Goal: Information Seeking & Learning: Learn about a topic

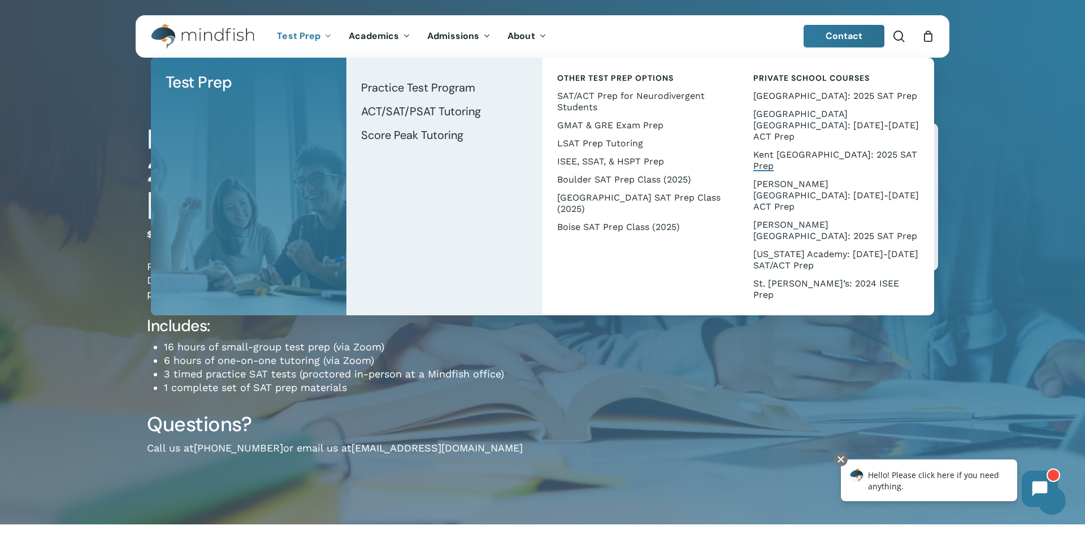
click at [306, 37] on span "Test Prep" at bounding box center [299, 36] width 44 height 12
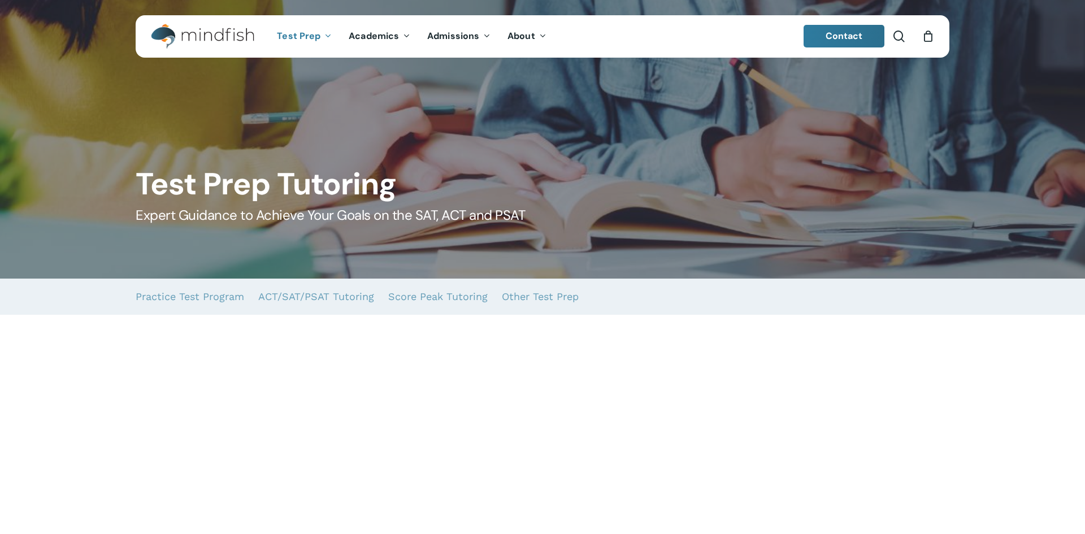
click at [306, 37] on span "Test Prep" at bounding box center [299, 36] width 44 height 12
click at [320, 37] on link "Test Prep" at bounding box center [304, 37] width 72 height 10
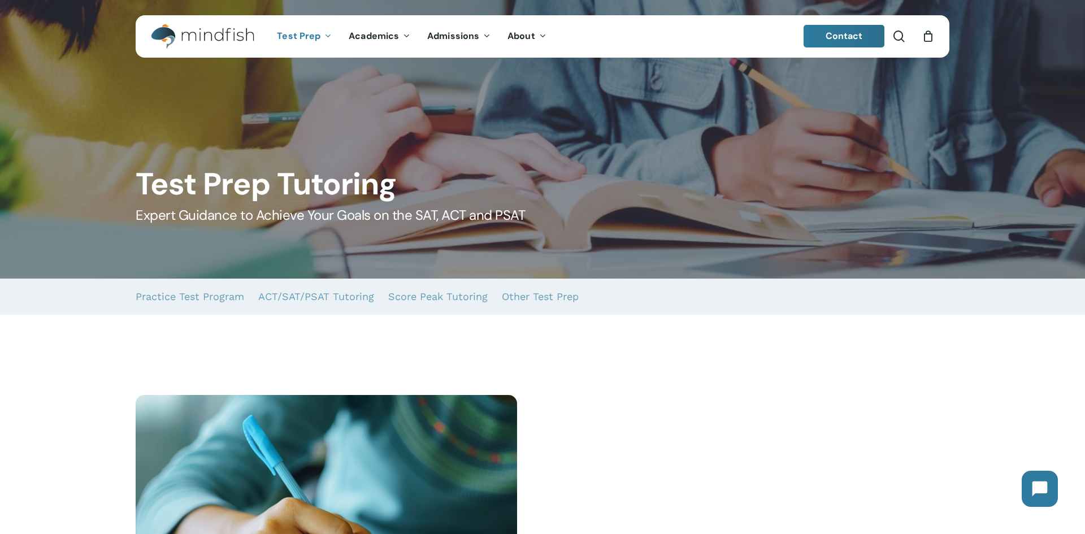
click at [327, 34] on icon "Main Menu" at bounding box center [327, 35] width 5 height 9
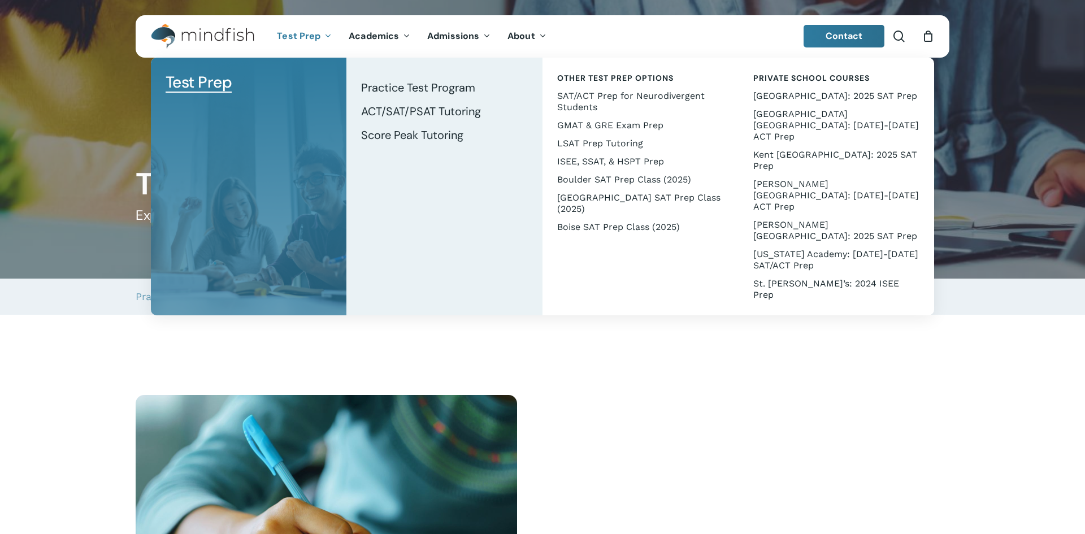
click at [325, 31] on icon "Main Menu" at bounding box center [327, 35] width 5 height 9
